Goal: Navigation & Orientation: Understand site structure

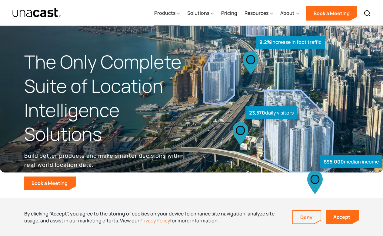
click at [180, 12] on icon at bounding box center [178, 13] width 3 height 6
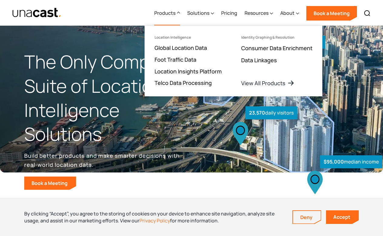
click at [178, 12] on icon at bounding box center [178, 12] width 3 height 6
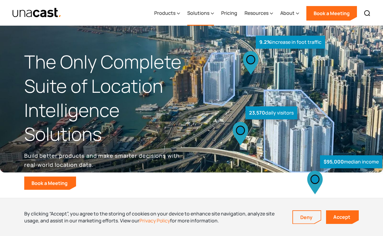
click at [203, 10] on div "Solutions" at bounding box center [198, 12] width 22 height 7
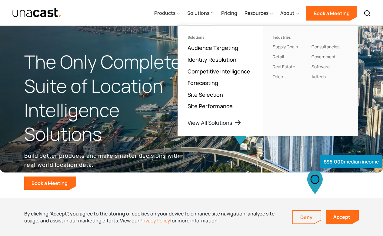
click at [207, 12] on div "Solutions" at bounding box center [198, 12] width 22 height 7
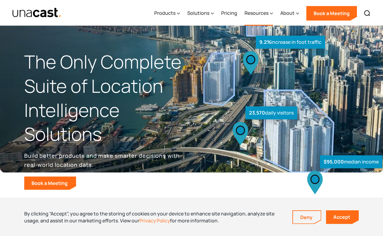
click at [262, 14] on div "Resources" at bounding box center [256, 12] width 24 height 7
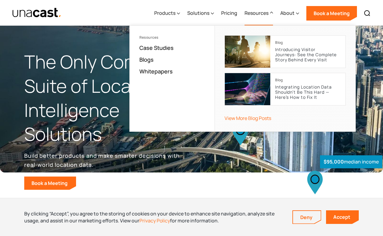
click at [262, 13] on div "Resources" at bounding box center [256, 12] width 24 height 7
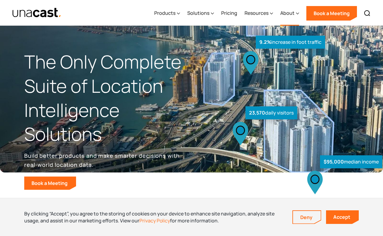
click at [293, 12] on div "About" at bounding box center [287, 12] width 14 height 7
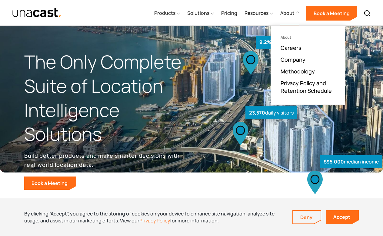
click at [292, 12] on div "About" at bounding box center [287, 12] width 14 height 7
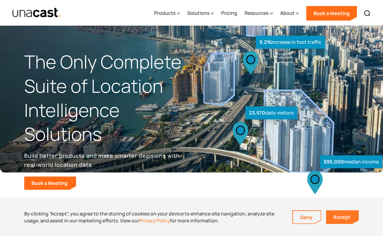
click at [350, 216] on link "Accept" at bounding box center [342, 218] width 33 height 14
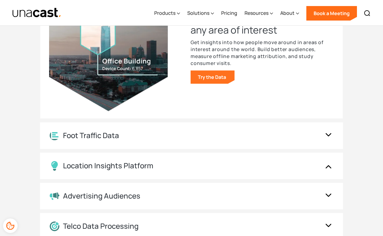
scroll to position [638, 0]
